Goal: Navigation & Orientation: Find specific page/section

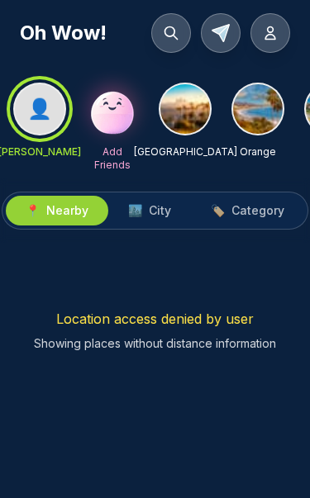
click at [131, 216] on span "🏙️" at bounding box center [135, 210] width 14 height 17
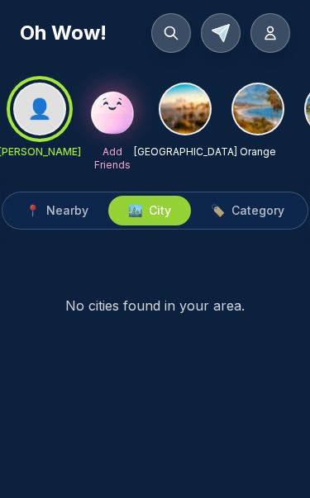
click at [276, 17] on button at bounding box center [270, 33] width 40 height 40
